Goal: Task Accomplishment & Management: Complete application form

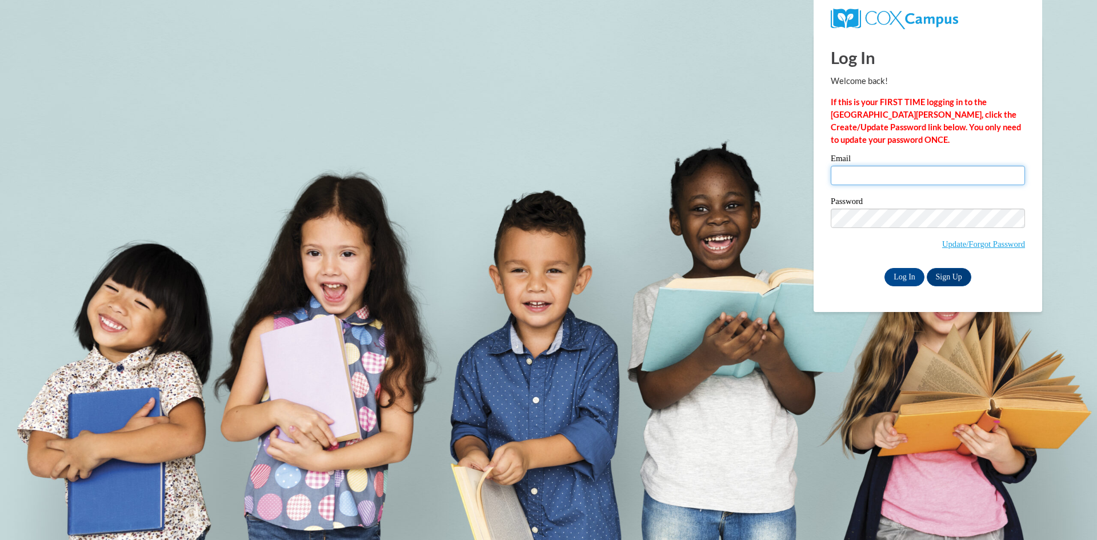
click at [926, 182] on input "Email" at bounding box center [928, 175] width 194 height 19
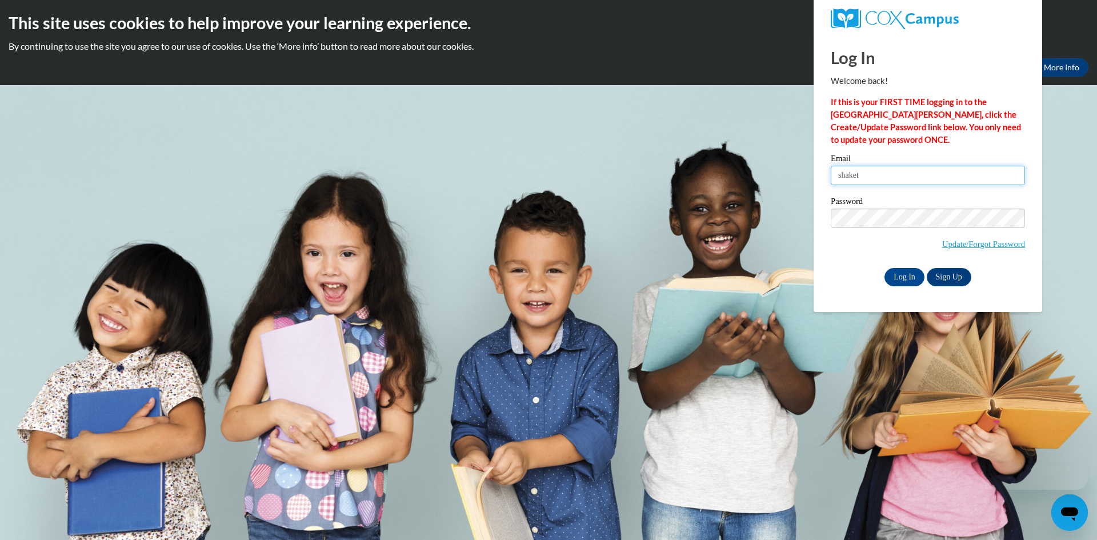
type input "shaketiashanee@gmail.com"
click at [913, 268] on input "Log In" at bounding box center [905, 277] width 40 height 18
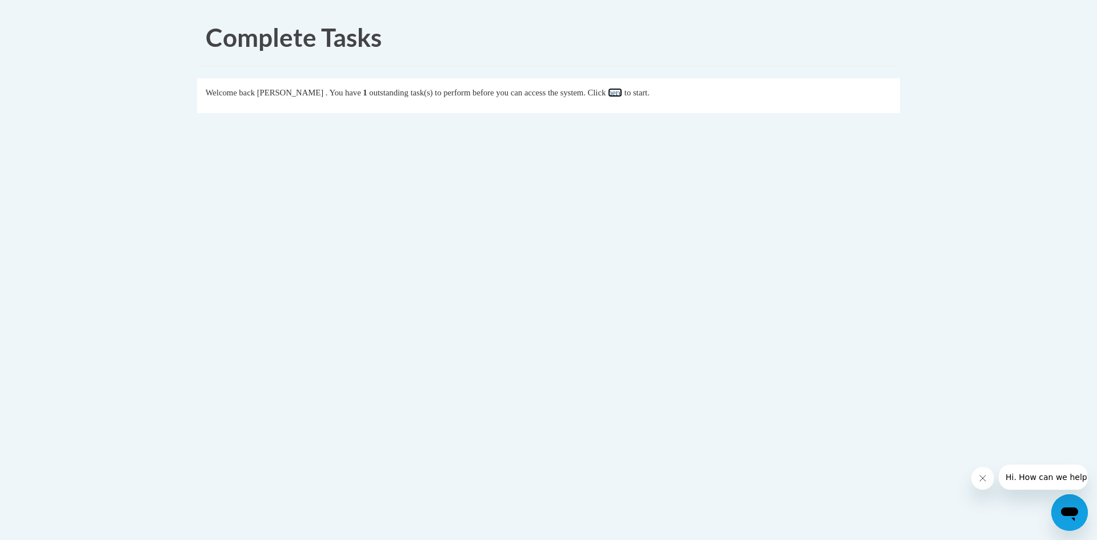
click at [622, 93] on link "here" at bounding box center [615, 92] width 14 height 9
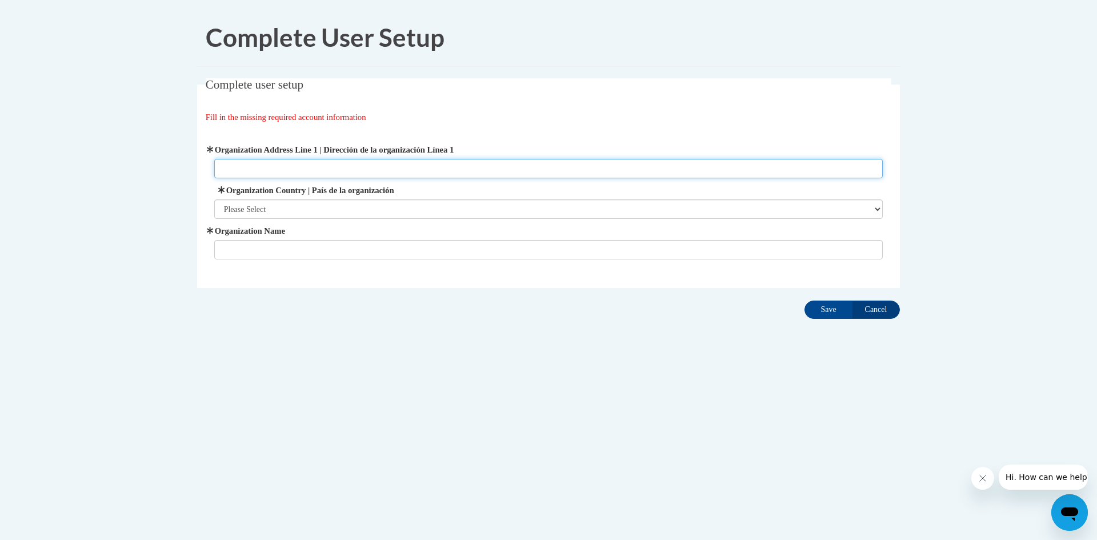
click at [381, 164] on input "Organization Address Line 1 | Dirección de la organización Línea 1" at bounding box center [548, 168] width 669 height 19
type input "1006 Fayetteville Road"
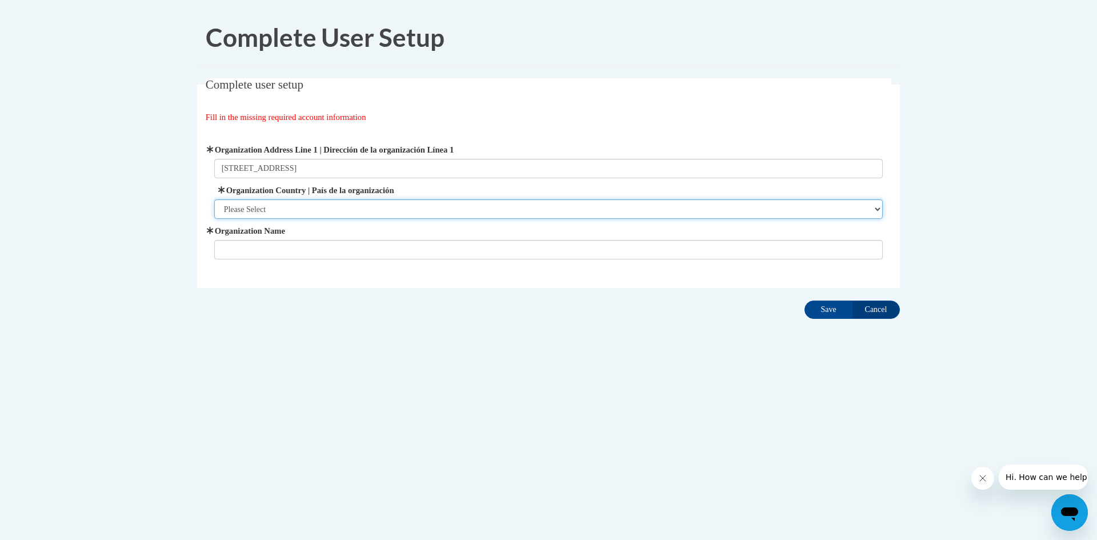
click at [345, 206] on select "Please Select United States | Estados Unidos Outside of the United States | Fue…" at bounding box center [548, 208] width 669 height 19
select select "ad49bcad-a171-4b2e-b99c-48b446064914"
click at [214, 199] on select "Please Select United States | Estados Unidos Outside of the United States | Fue…" at bounding box center [548, 208] width 669 height 19
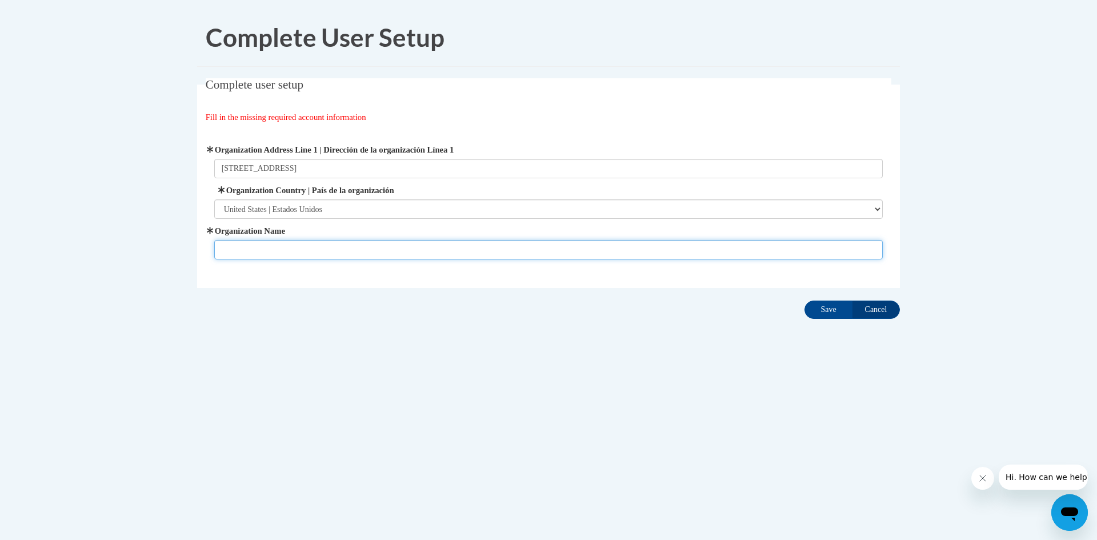
click at [336, 242] on input "Organization Name" at bounding box center [548, 249] width 669 height 19
click at [337, 251] on input "Kinder World Daycare and Learnign Center" at bounding box center [548, 249] width 669 height 19
click at [344, 251] on input "Kinder World Daycare and Learnign Center" at bounding box center [548, 249] width 669 height 19
type input "Kinder World Daycare and Learning Center"
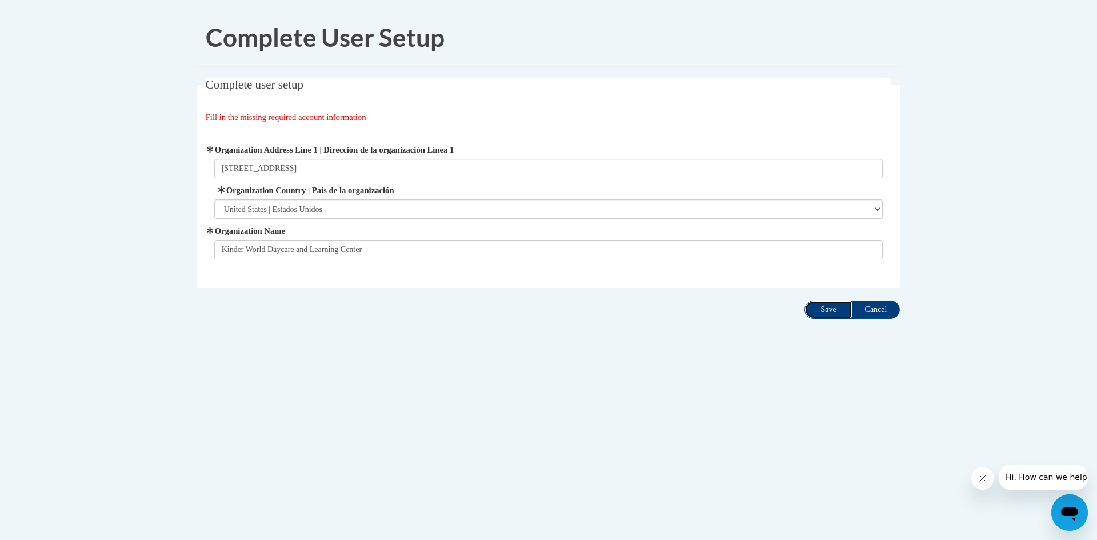
click at [821, 314] on input "Save" at bounding box center [829, 310] width 48 height 18
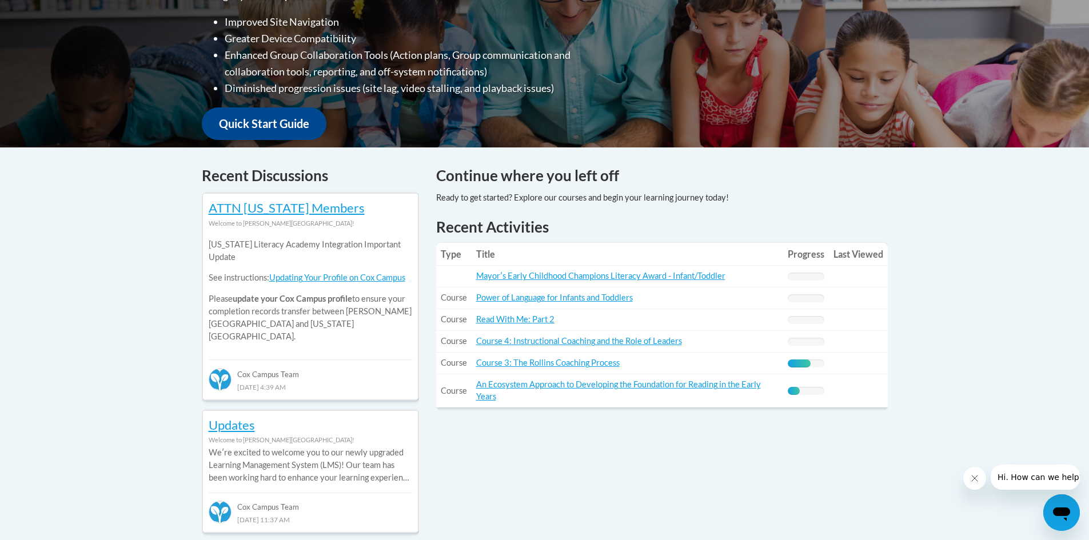
scroll to position [343, 0]
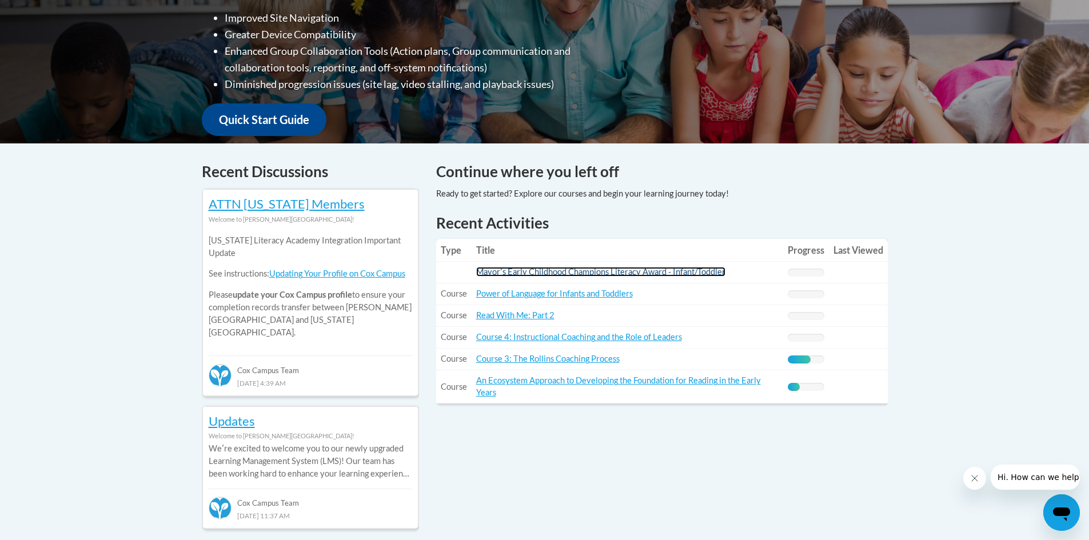
click at [651, 269] on link "Mayorʹs Early Childhood Champions Literacy Award - Infant/Toddler" at bounding box center [600, 272] width 249 height 10
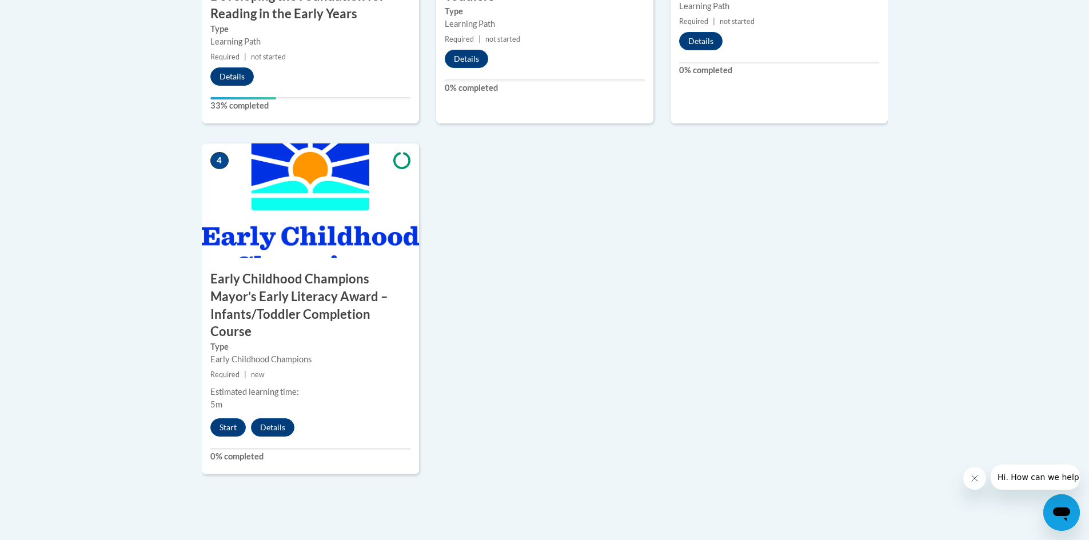
scroll to position [686, 0]
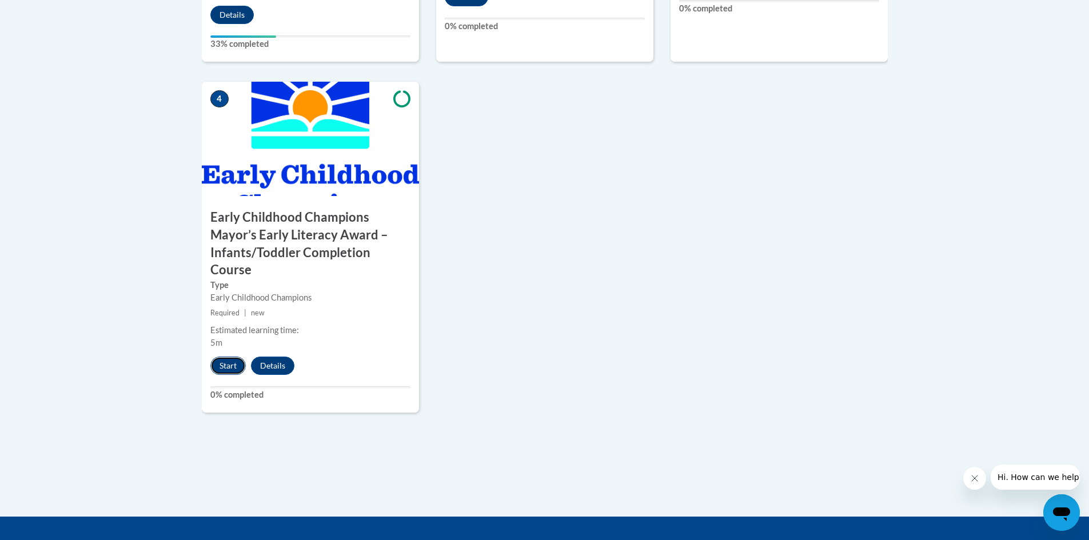
click at [225, 357] on button "Start" at bounding box center [227, 366] width 35 height 18
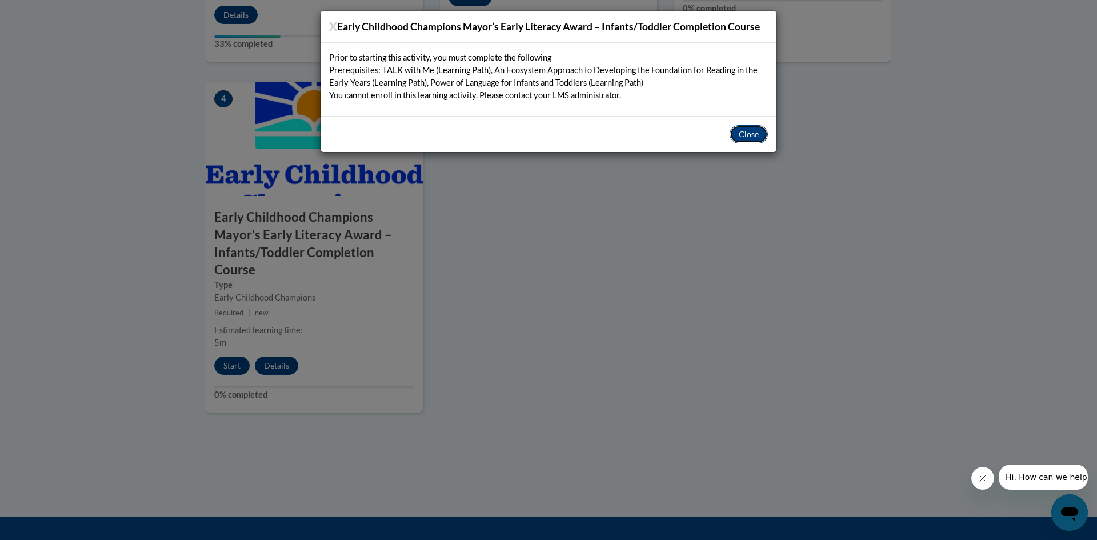
click at [751, 130] on button "Close" at bounding box center [749, 134] width 38 height 18
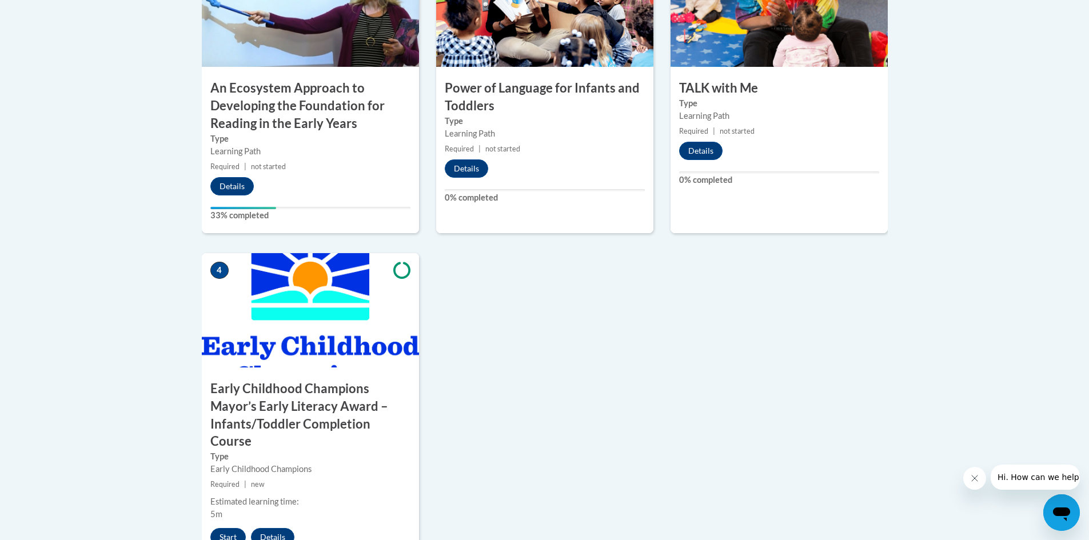
scroll to position [457, 0]
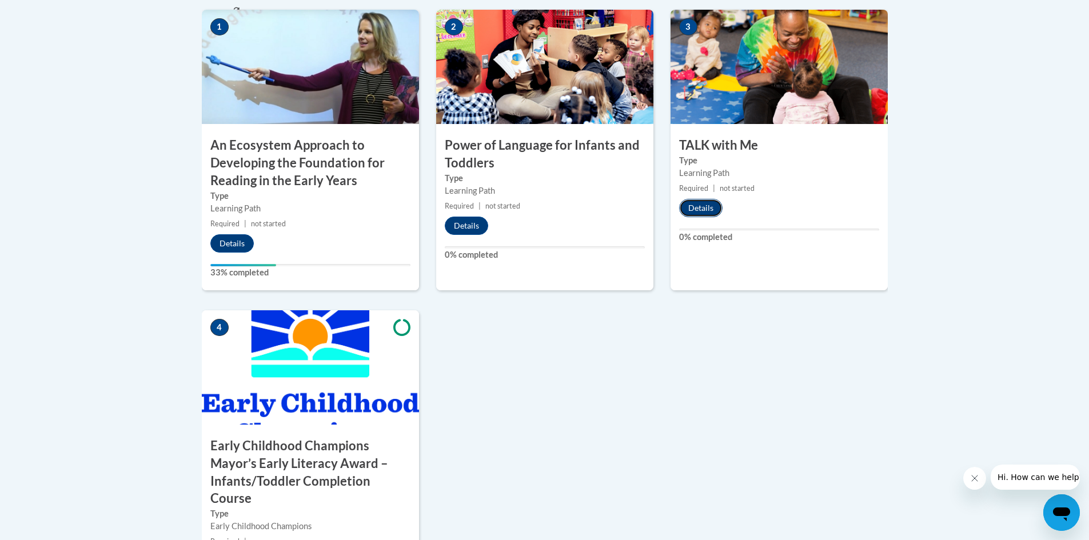
click at [702, 206] on button "Details" at bounding box center [700, 208] width 43 height 18
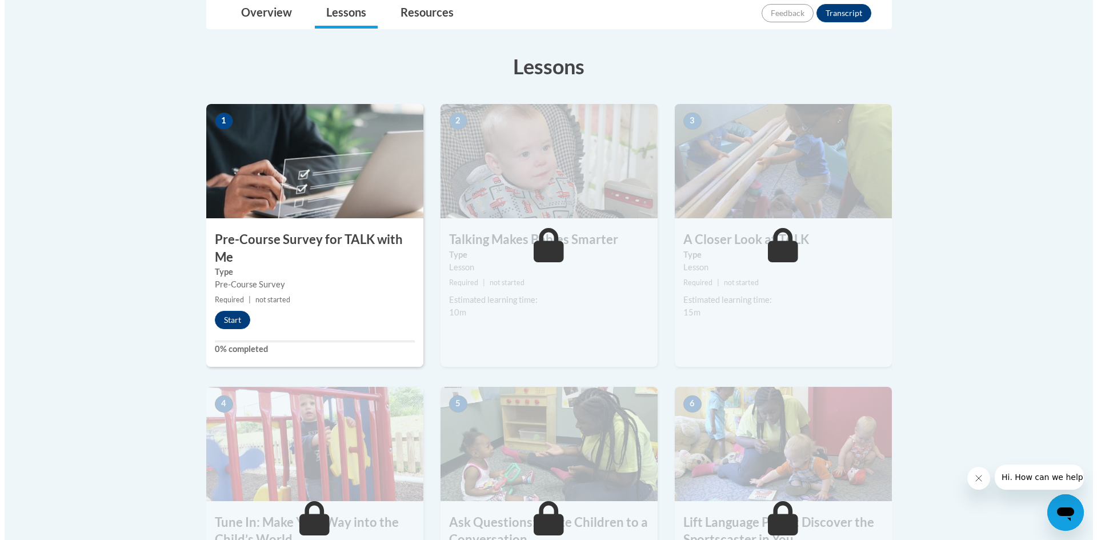
scroll to position [343, 0]
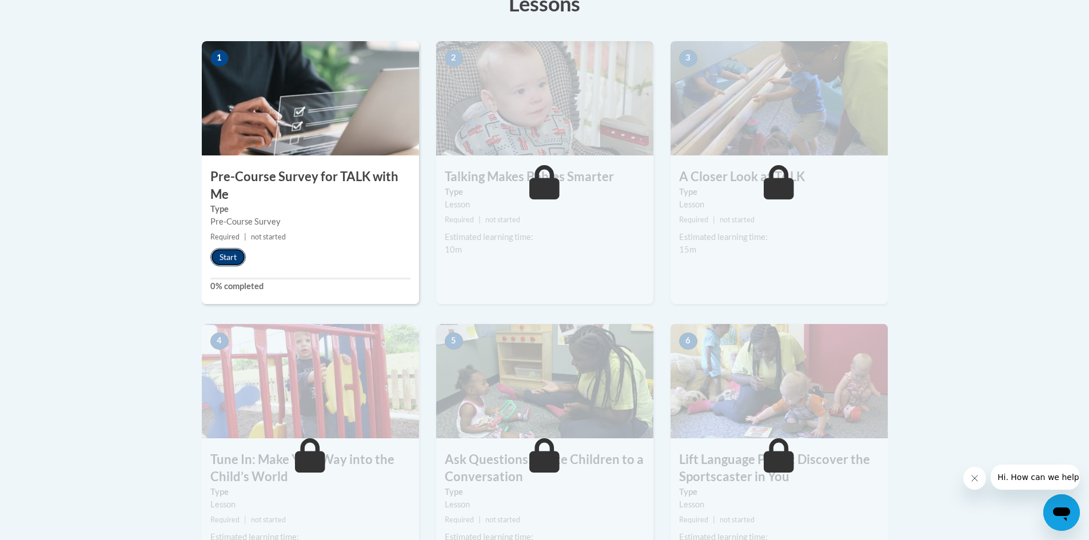
click at [231, 262] on button "Start" at bounding box center [227, 257] width 35 height 18
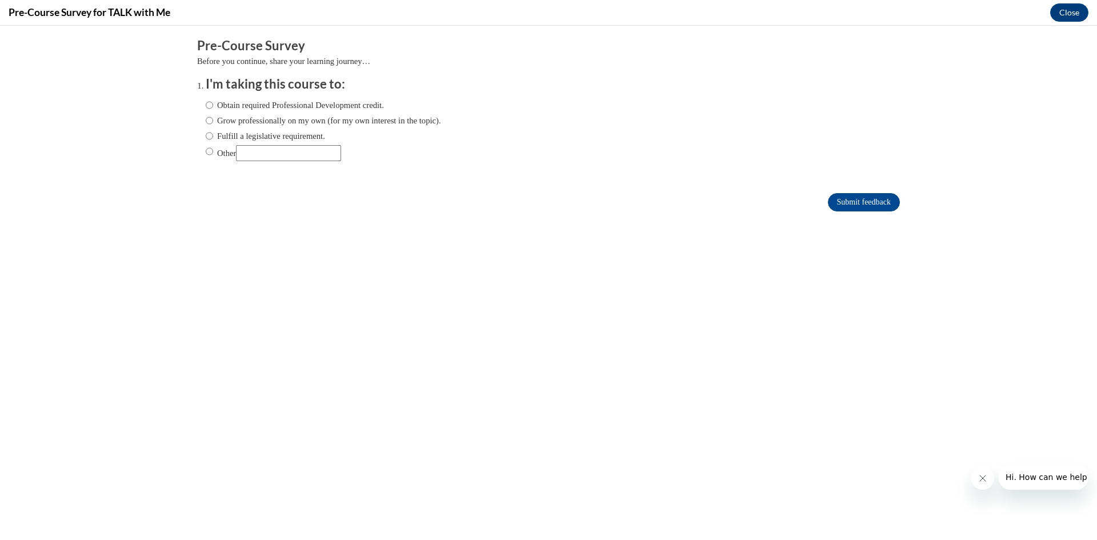
scroll to position [0, 0]
click at [197, 106] on ol "I'm taking this course to: Obtain required Professional Development credit. Gro…" at bounding box center [548, 126] width 703 height 103
click at [206, 103] on input "Obtain required Professional Development credit." at bounding box center [209, 105] width 7 height 13
radio input "true"
click at [842, 205] on input "Submit feedback" at bounding box center [864, 202] width 72 height 18
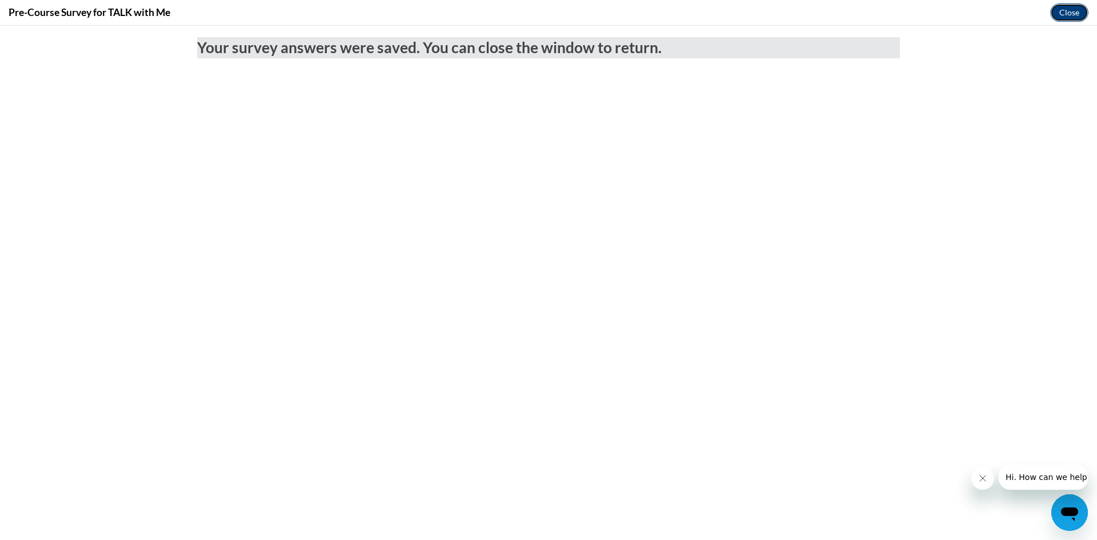
click at [1068, 15] on button "Close" at bounding box center [1069, 12] width 38 height 18
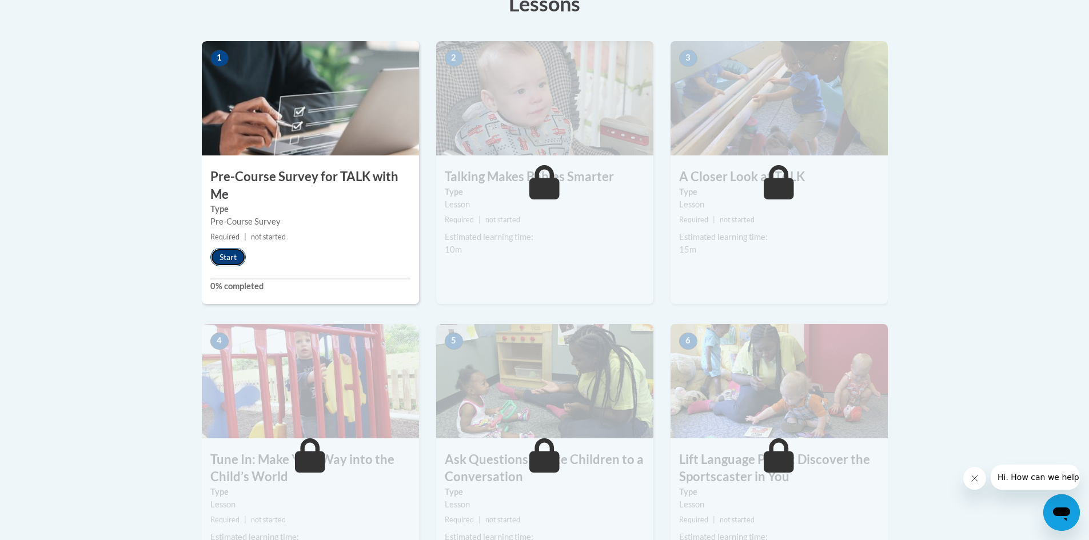
click at [223, 255] on button "Start" at bounding box center [227, 257] width 35 height 18
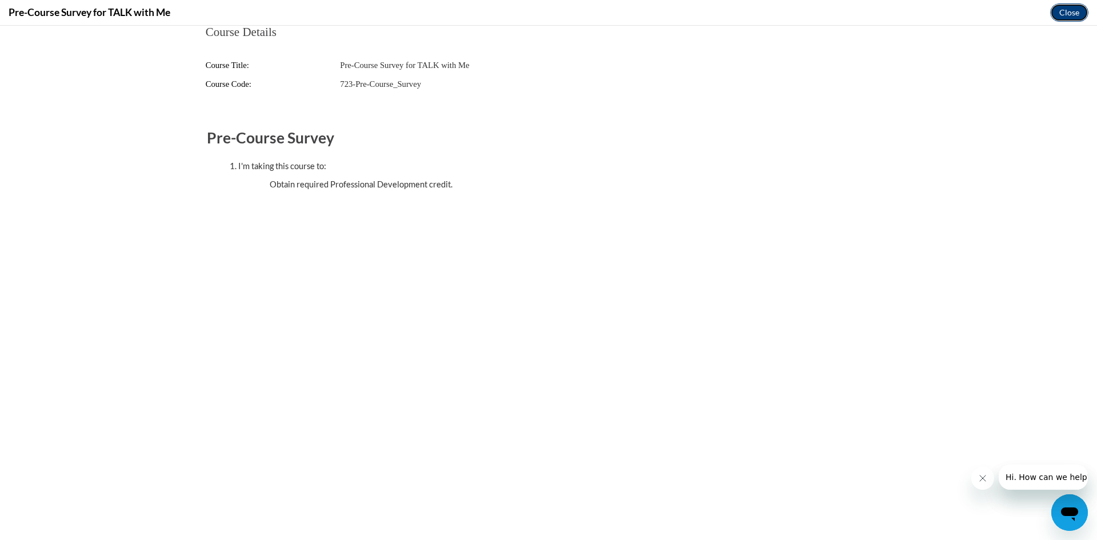
click at [1070, 15] on button "Close" at bounding box center [1069, 12] width 38 height 18
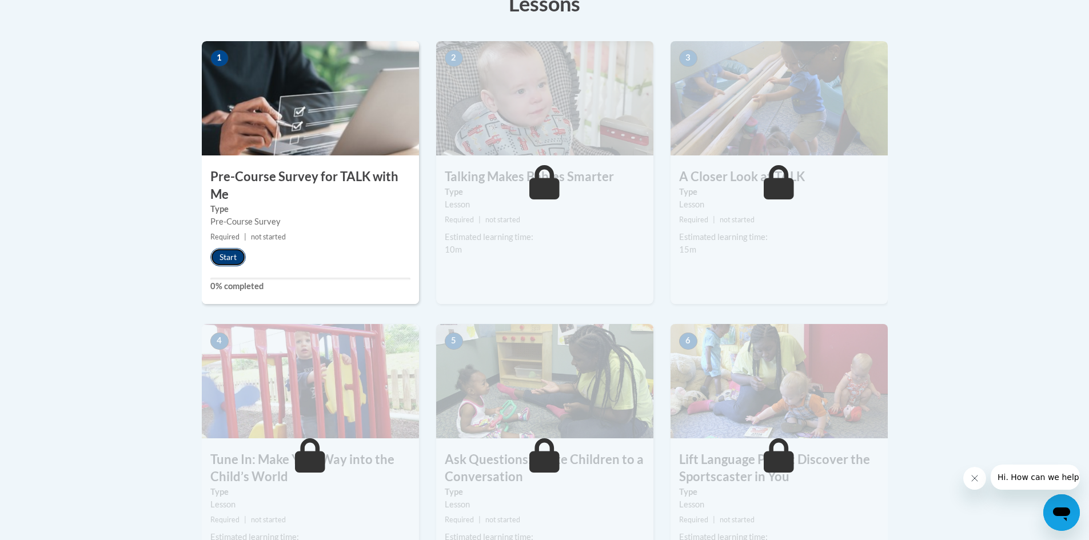
click at [236, 254] on button "Start" at bounding box center [227, 257] width 35 height 18
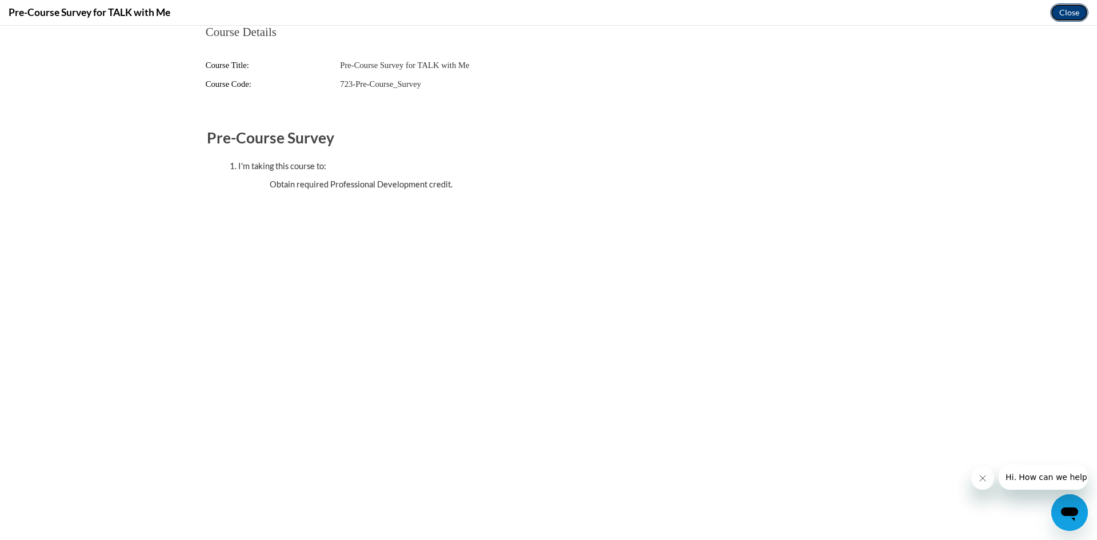
click at [1052, 9] on button "Close" at bounding box center [1069, 12] width 38 height 18
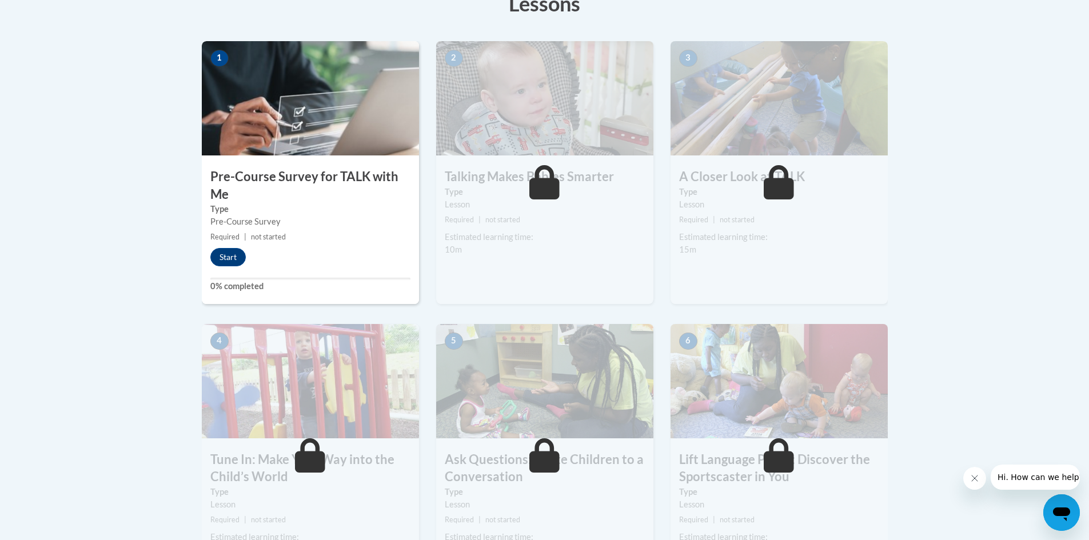
click at [510, 239] on div "Estimated learning time:" at bounding box center [545, 237] width 200 height 13
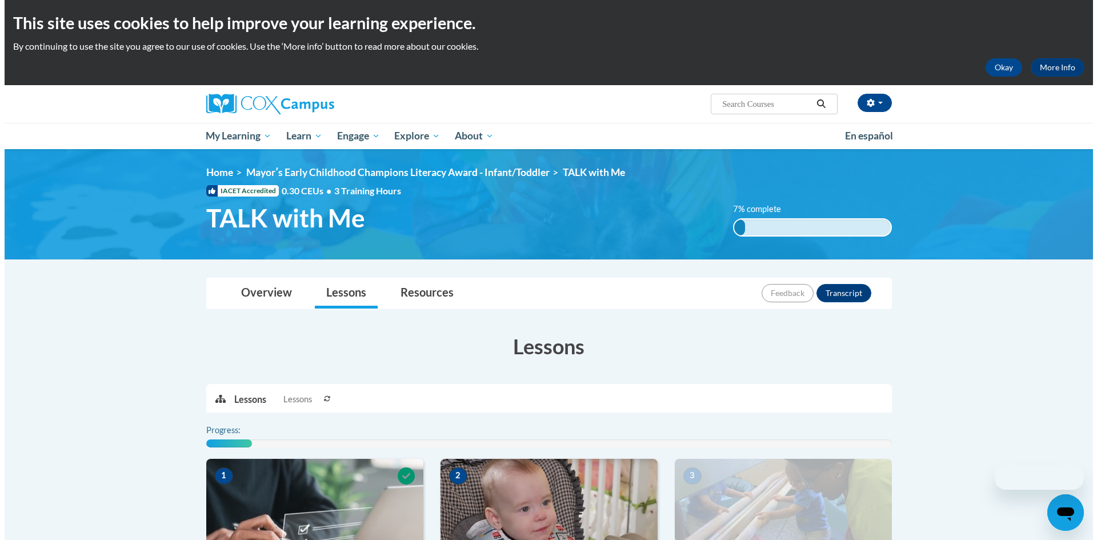
scroll to position [341, 0]
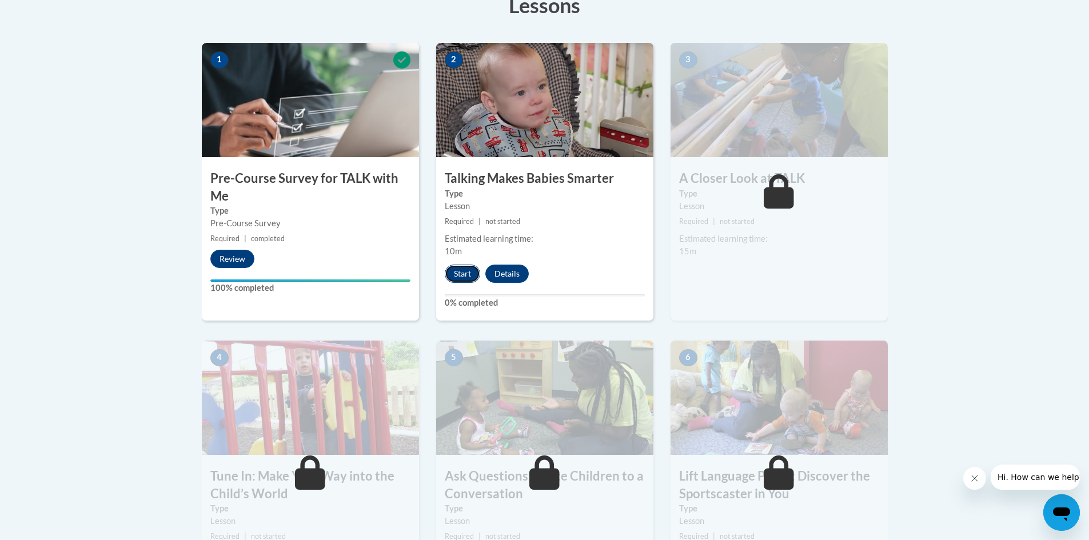
click at [464, 271] on button "Start" at bounding box center [462, 274] width 35 height 18
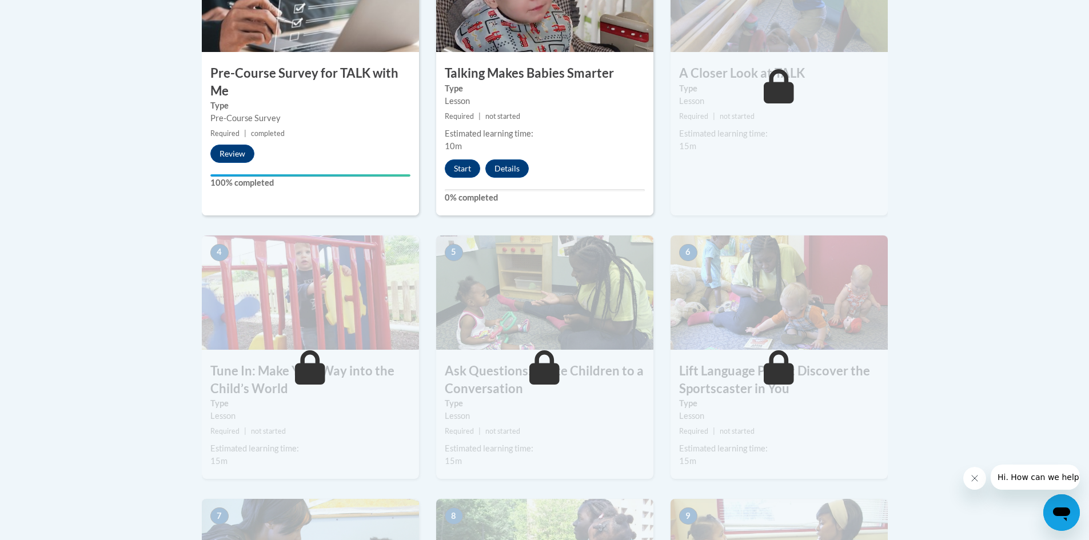
scroll to position [455, 0]
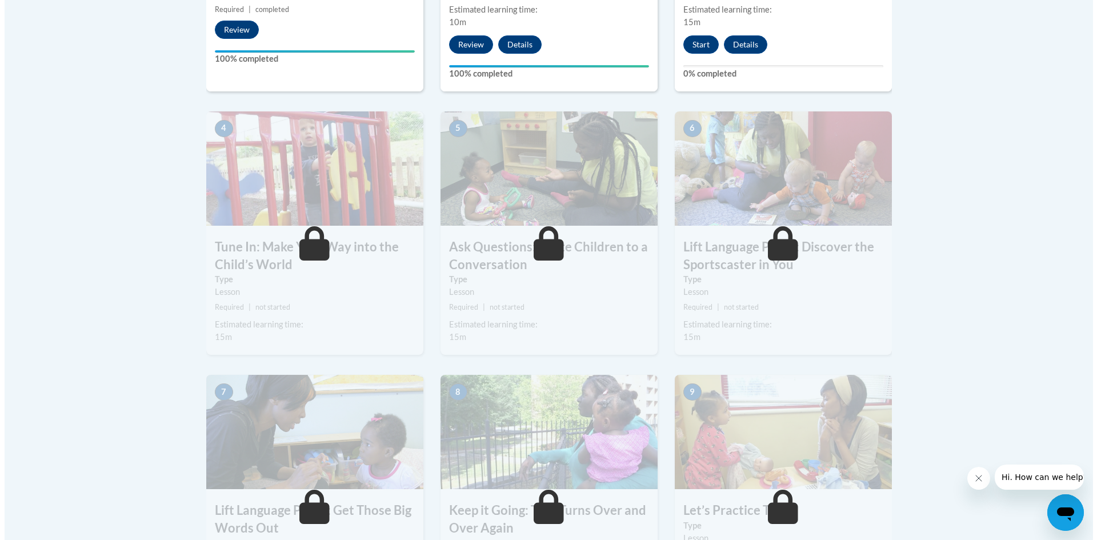
scroll to position [398, 0]
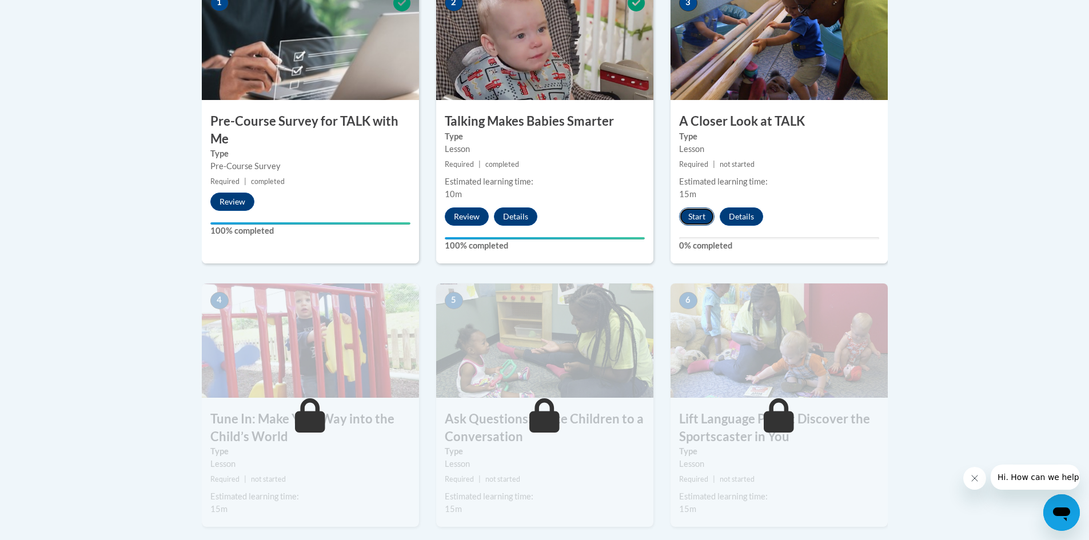
click at [699, 215] on button "Start" at bounding box center [696, 216] width 35 height 18
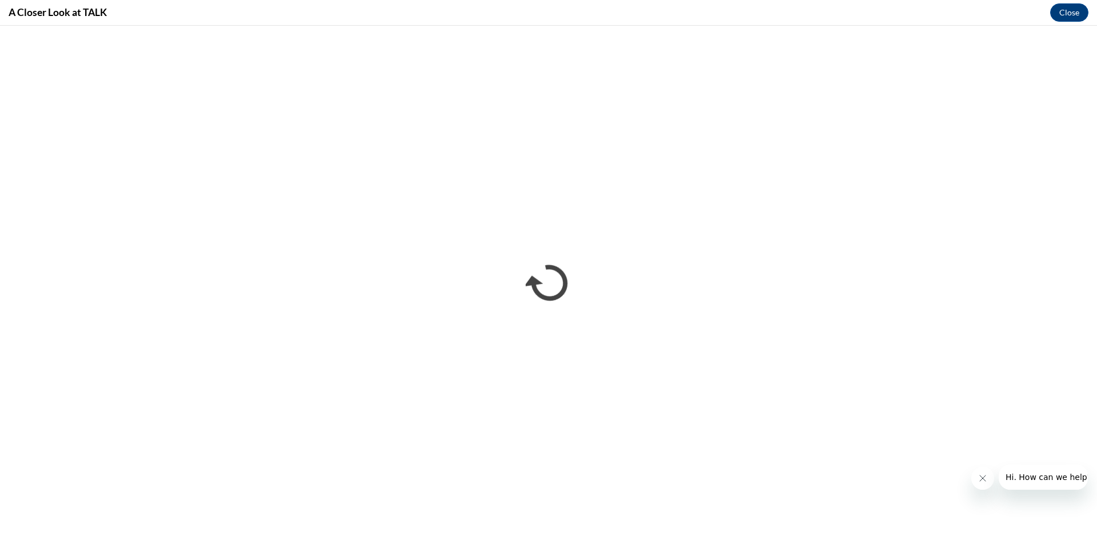
scroll to position [0, 0]
